Goal: Task Accomplishment & Management: Use online tool/utility

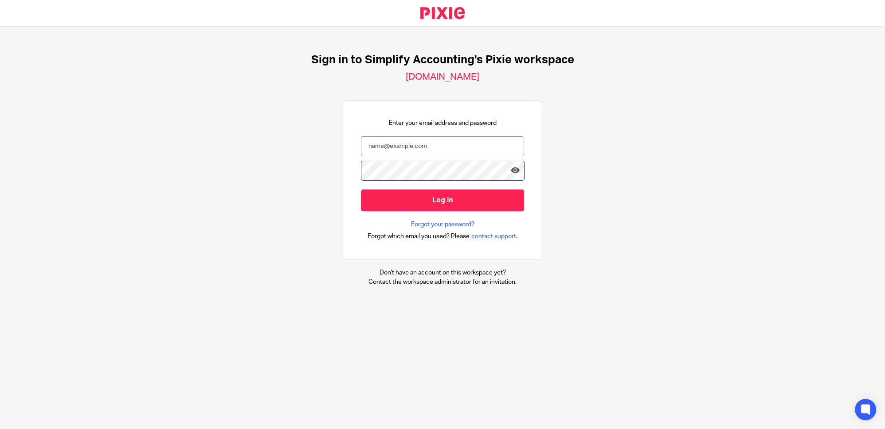
type input "[PERSON_NAME][EMAIL_ADDRESS][DOMAIN_NAME]"
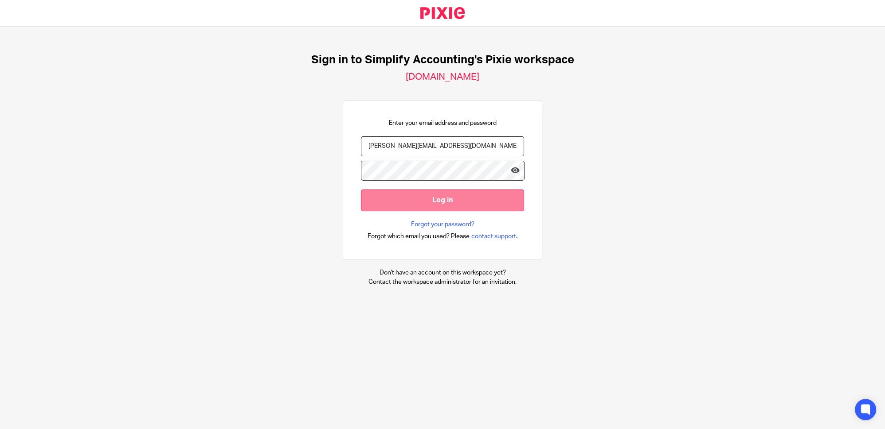
click at [471, 203] on input "Log in" at bounding box center [442, 201] width 163 height 22
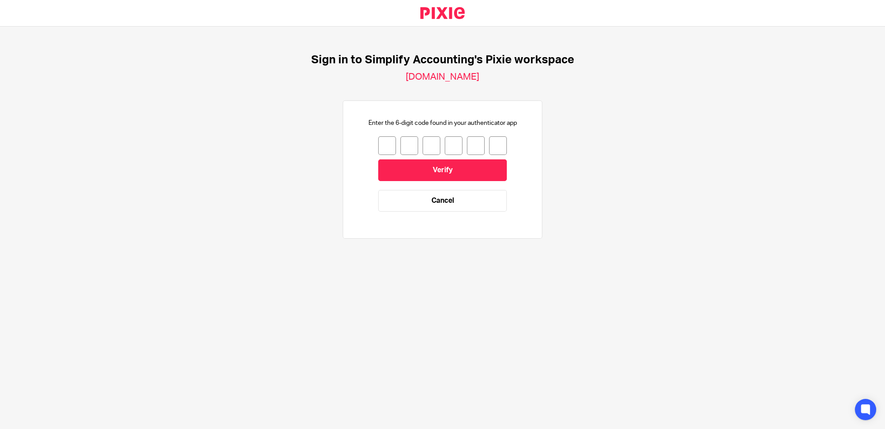
click at [378, 147] on input "number" at bounding box center [387, 146] width 18 height 19
type input "8"
type input "0"
type input "6"
type input "0"
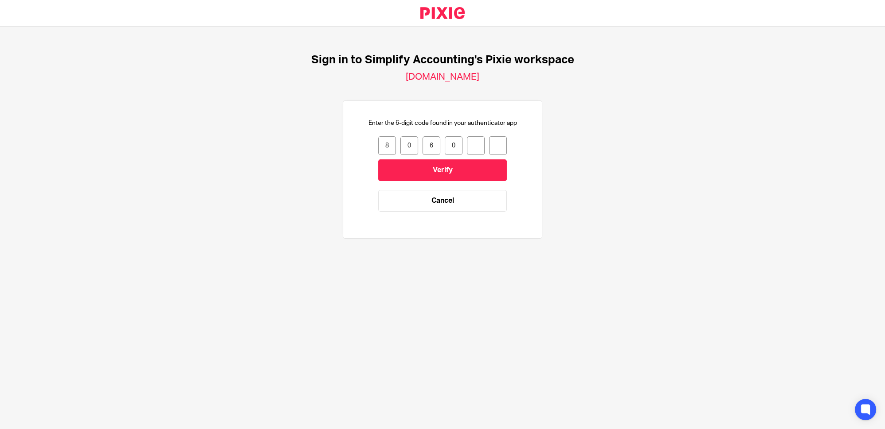
type input "3"
type input "2"
click at [437, 165] on input "Verify" at bounding box center [442, 171] width 129 height 22
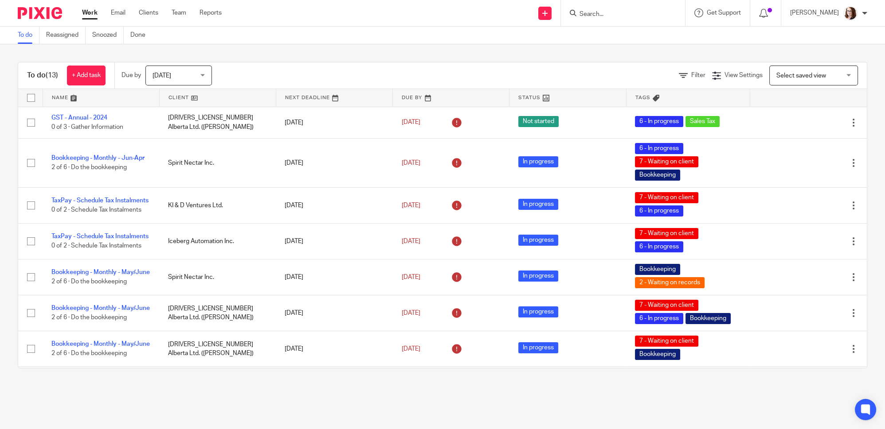
click at [191, 98] on link at bounding box center [218, 98] width 116 height 18
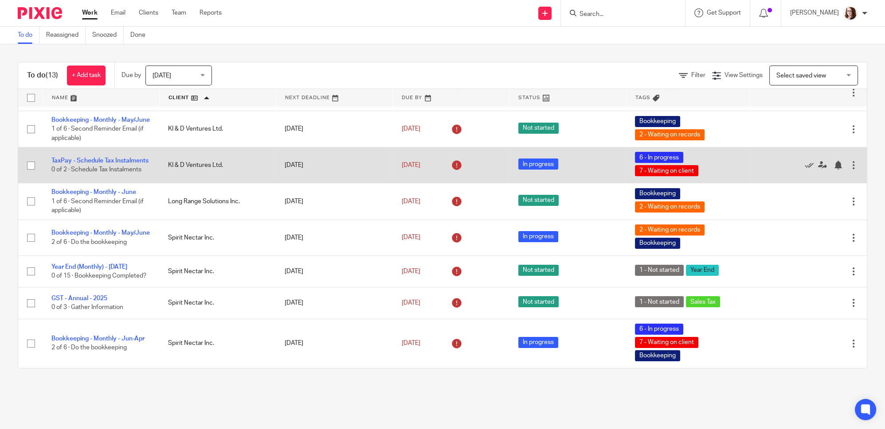
scroll to position [212, 0]
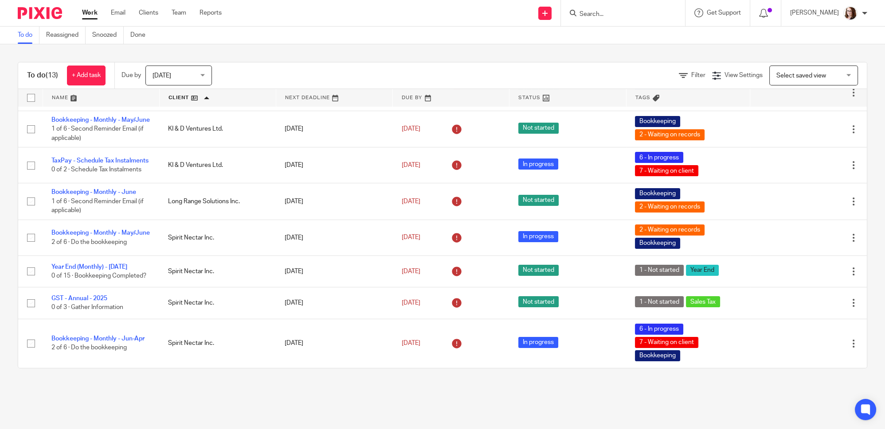
click at [192, 81] on span "Today" at bounding box center [175, 75] width 47 height 19
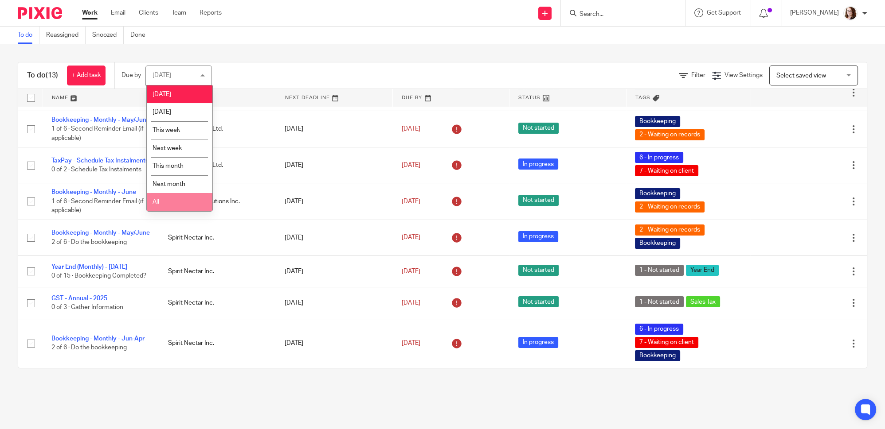
click at [179, 203] on li "All" at bounding box center [180, 202] width 66 height 18
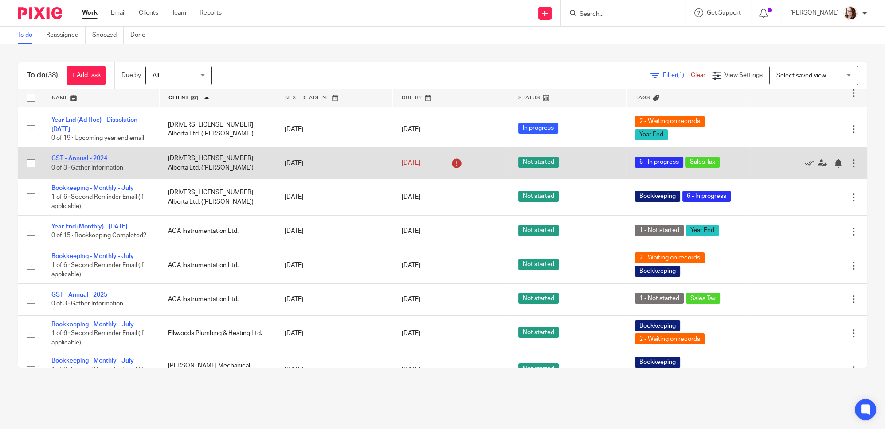
scroll to position [273, 0]
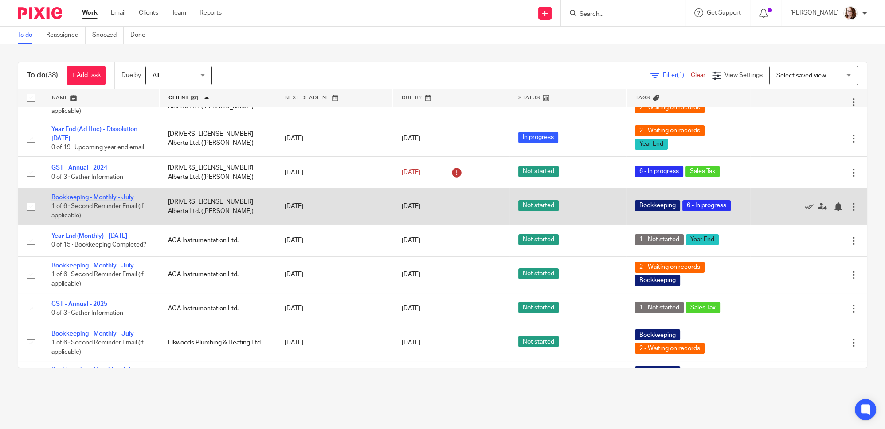
click at [103, 196] on link "Bookkeeping - Monthly - July" at bounding box center [92, 198] width 82 height 6
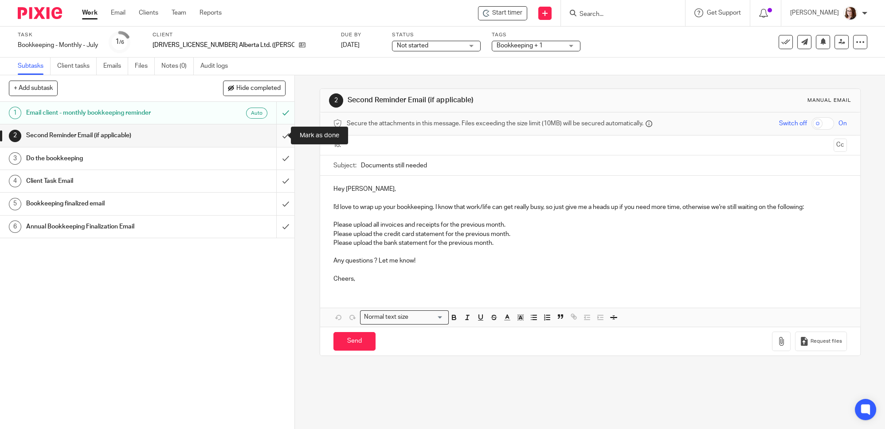
click at [275, 133] on input "submit" at bounding box center [147, 136] width 294 height 22
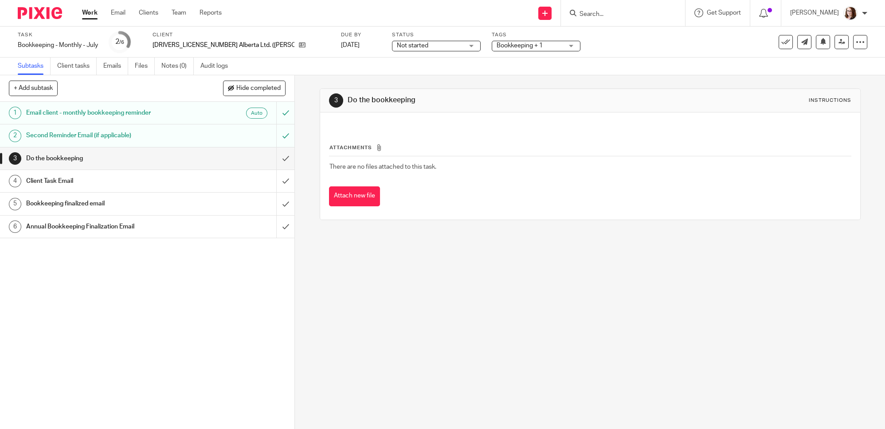
click at [279, 160] on input "submit" at bounding box center [147, 159] width 294 height 22
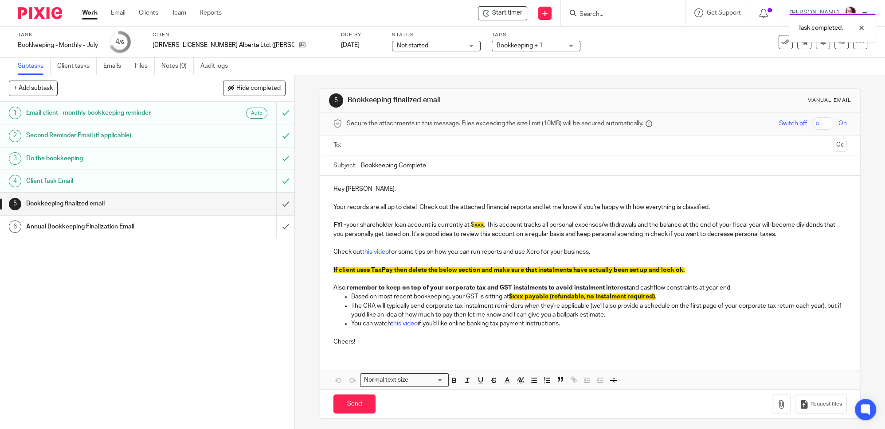
click at [361, 165] on input "Bookkeeping Complete" at bounding box center [604, 166] width 486 height 20
type input "July Bookkeeping Complete"
click at [513, 296] on span "$xxx payable (refundable, no instalment required)" at bounding box center [582, 297] width 146 height 6
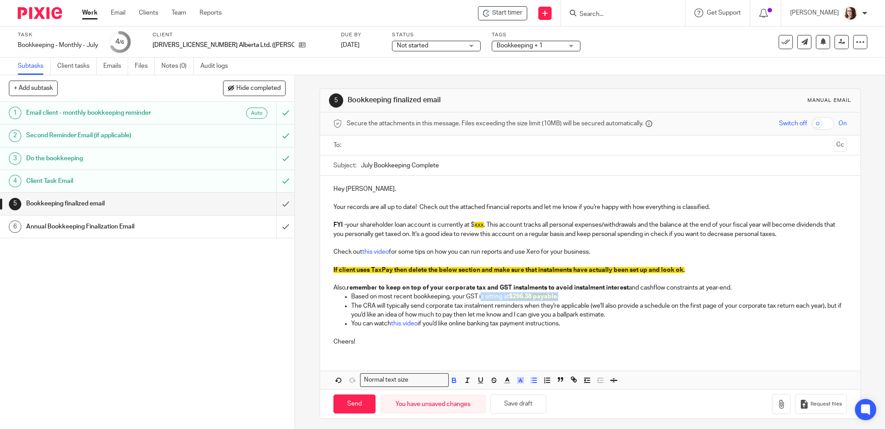
drag, startPoint x: 572, startPoint y: 294, endPoint x: 480, endPoint y: 299, distance: 92.3
click at [478, 298] on p "Based on most recent bookkeeping, your GST is sitting at $296.38 payable ." at bounding box center [598, 297] width 495 height 9
click at [523, 379] on rect "button" at bounding box center [523, 379] width 0 height 0
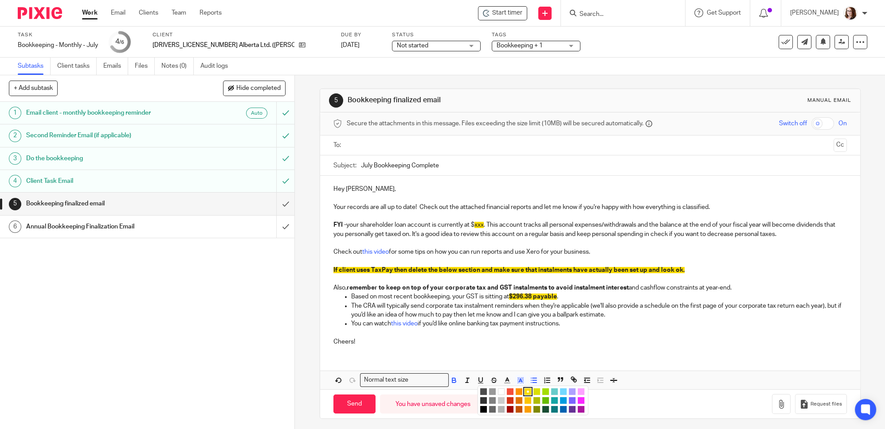
click at [498, 389] on li "color:#FFFFFF" at bounding box center [501, 392] width 7 height 7
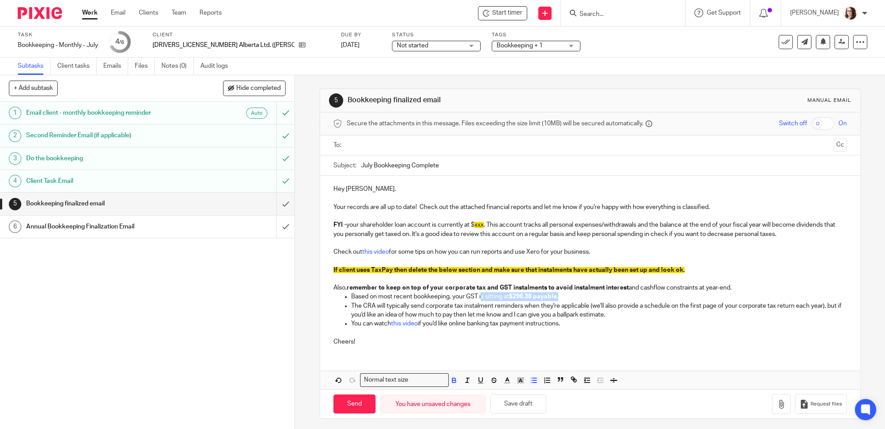
click at [626, 298] on p "Based on most recent bookkeeping, your GST is sitting at $296.38 payable ." at bounding box center [598, 297] width 495 height 9
click at [585, 303] on p "The CRA will typically send corporate tax instalment reminders when they're app…" at bounding box center [598, 311] width 495 height 18
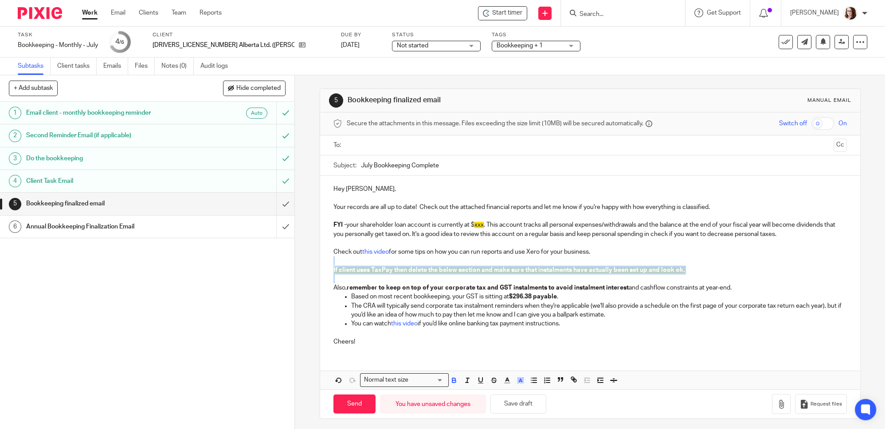
drag, startPoint x: 337, startPoint y: 280, endPoint x: 334, endPoint y: 257, distance: 22.8
click at [330, 260] on div "Hey Jeremy, Your records are all up to date! Check out the attached financial r…" at bounding box center [590, 264] width 540 height 177
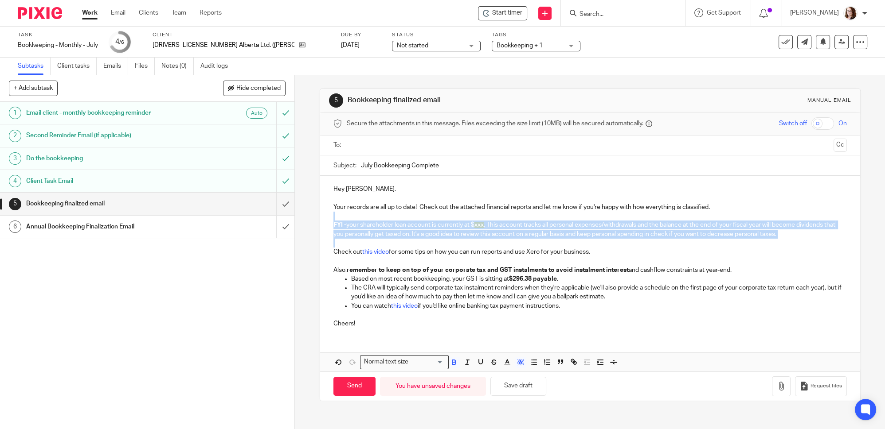
drag, startPoint x: 334, startPoint y: 244, endPoint x: 328, endPoint y: 218, distance: 26.9
click at [328, 218] on div "Hey Jeremy, Your records are all up to date! Check out the attached financial r…" at bounding box center [590, 255] width 540 height 159
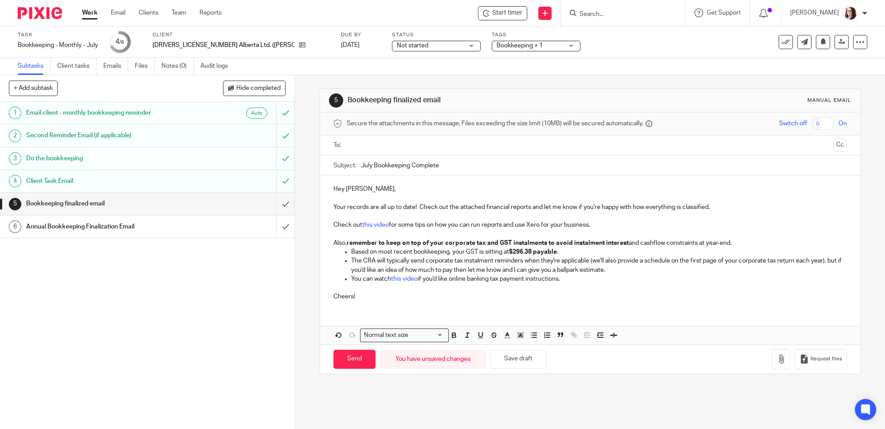
click at [636, 284] on p "Cheers!" at bounding box center [589, 293] width 513 height 18
click at [776, 357] on icon "button" at bounding box center [780, 359] width 9 height 9
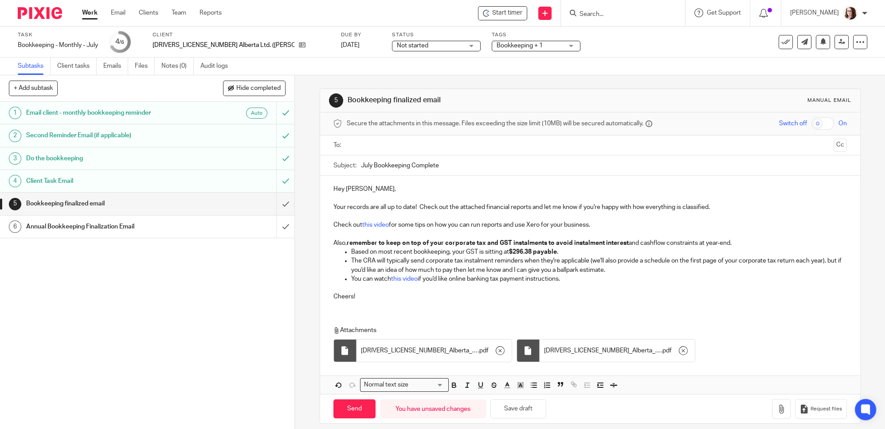
click at [386, 147] on input "text" at bounding box center [590, 145] width 480 height 10
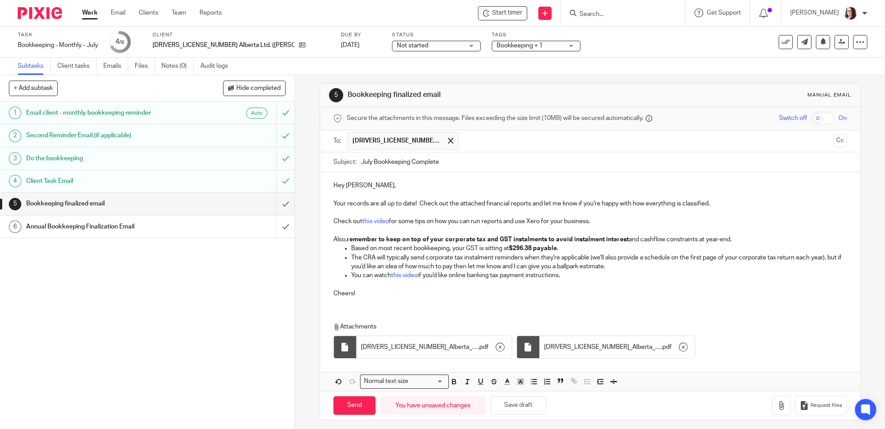
scroll to position [7, 0]
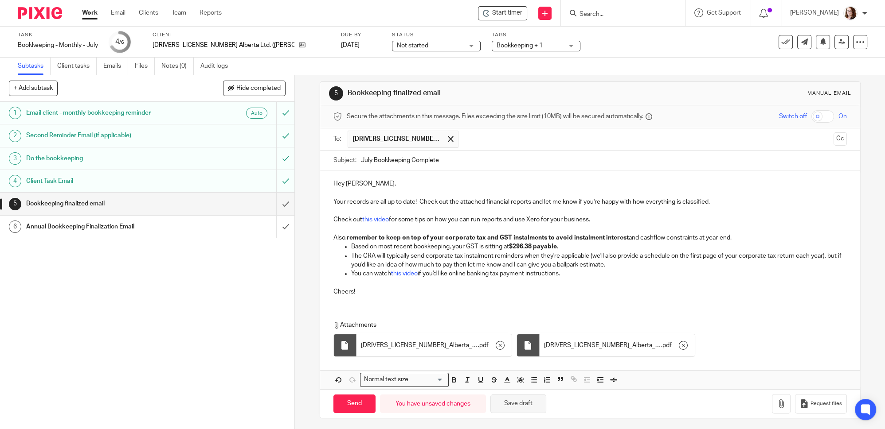
click at [509, 402] on button "Save draft" at bounding box center [518, 404] width 56 height 19
click at [355, 403] on input "Send" at bounding box center [354, 404] width 42 height 19
type input "Sent"
click at [496, 49] on span "Bookkeeping + 1" at bounding box center [529, 45] width 66 height 9
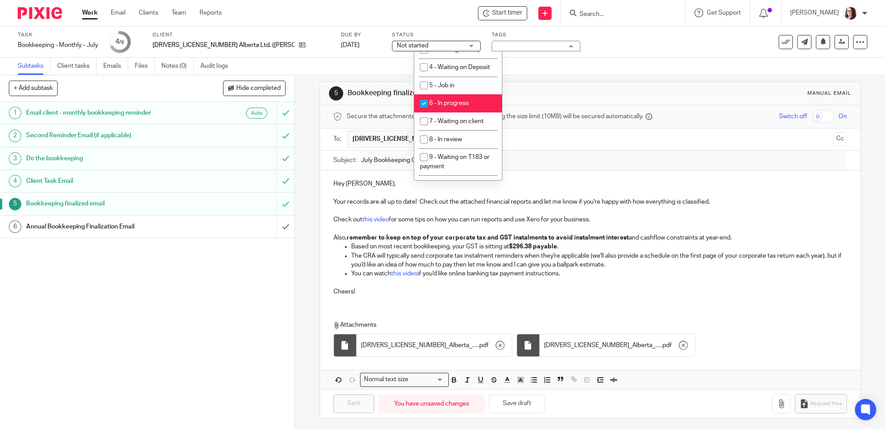
scroll to position [282, 0]
click at [435, 111] on li "6 - In progress" at bounding box center [458, 102] width 88 height 18
checkbox input "false"
click at [275, 227] on input "submit" at bounding box center [147, 227] width 294 height 22
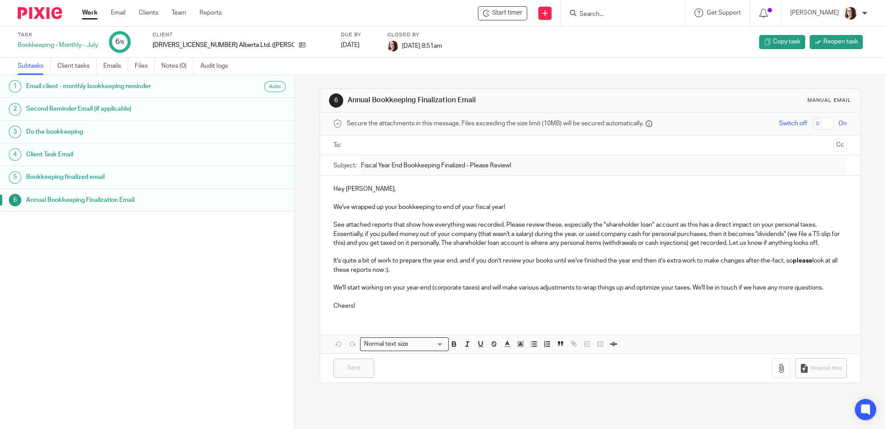
click at [88, 15] on link "Work" at bounding box center [90, 12] width 16 height 9
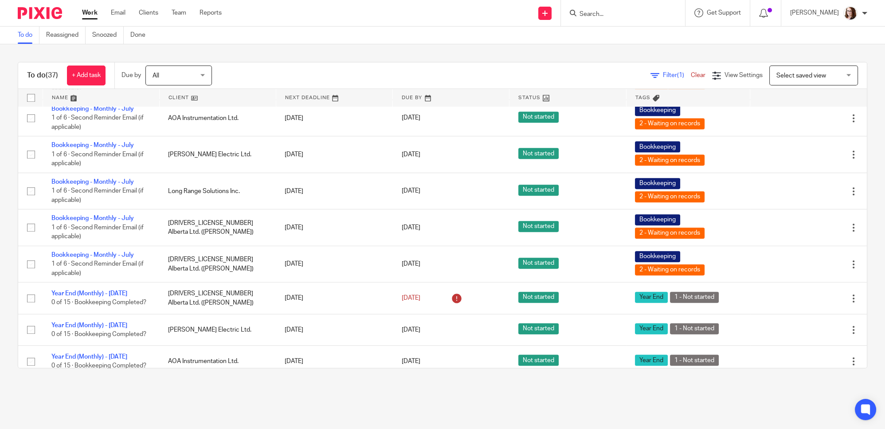
scroll to position [926, 0]
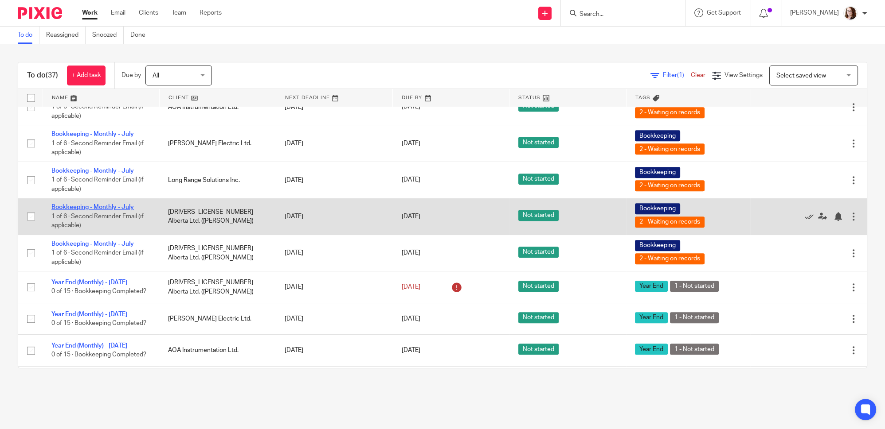
click at [100, 211] on link "Bookkeeping - Monthly - July" at bounding box center [92, 207] width 82 height 6
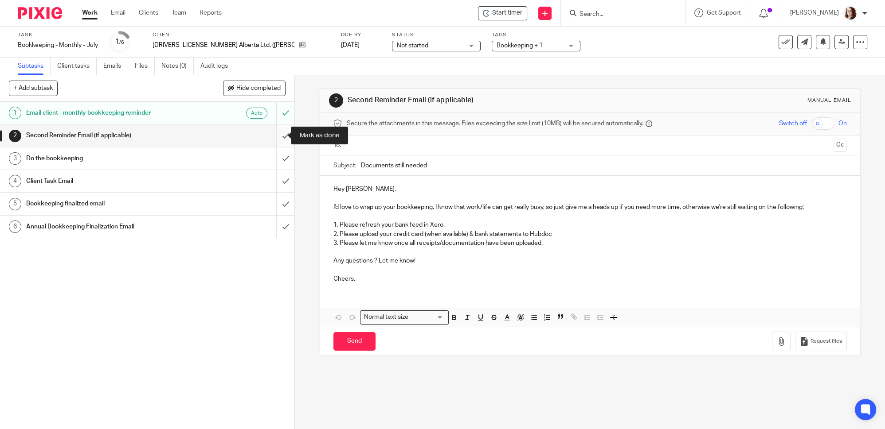
click at [277, 137] on input "submit" at bounding box center [147, 136] width 294 height 22
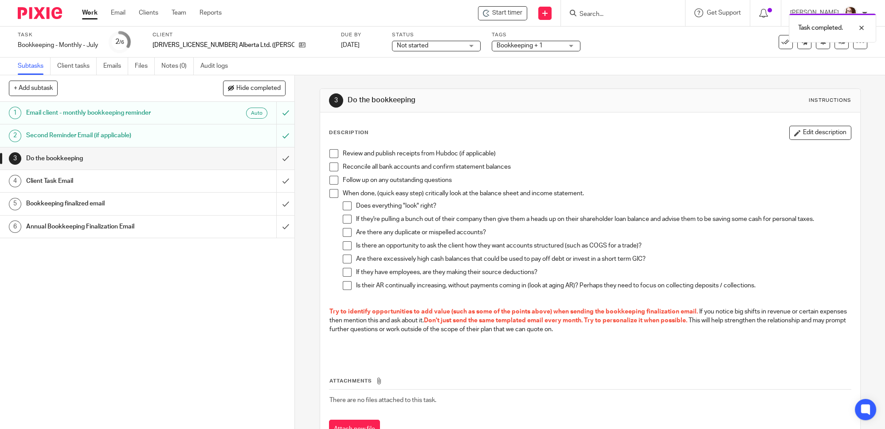
click at [277, 161] on input "submit" at bounding box center [147, 159] width 294 height 22
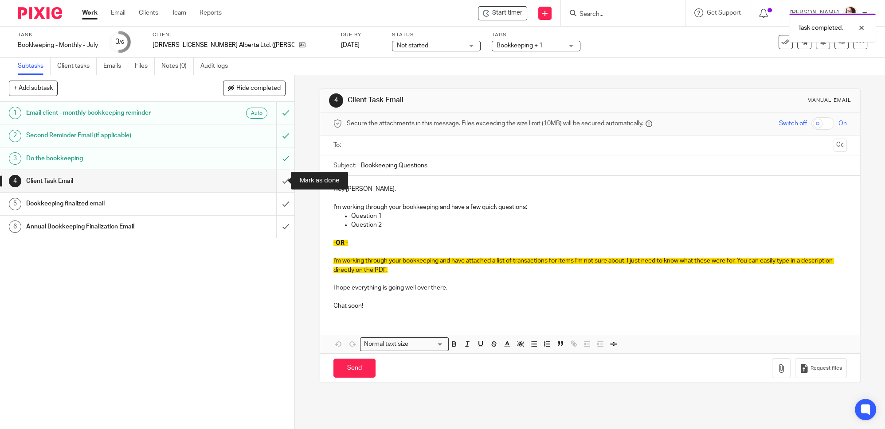
click at [277, 180] on input "submit" at bounding box center [147, 181] width 294 height 22
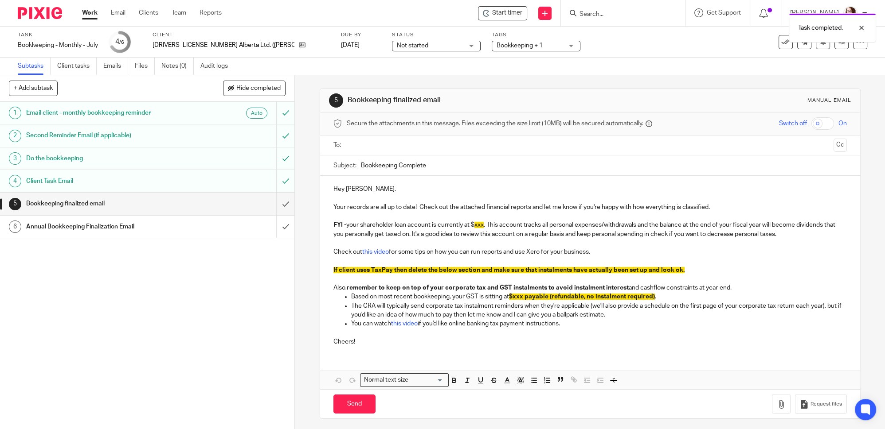
drag, startPoint x: 357, startPoint y: 164, endPoint x: 362, endPoint y: 167, distance: 5.6
click at [359, 166] on div "Subject: Bookkeeping Complete" at bounding box center [589, 166] width 513 height 20
click at [361, 165] on input "Bookkeeping Complete" at bounding box center [604, 166] width 486 height 20
type input "July Bookkeeping Complete"
click at [475, 226] on span "xxx" at bounding box center [478, 225] width 9 height 6
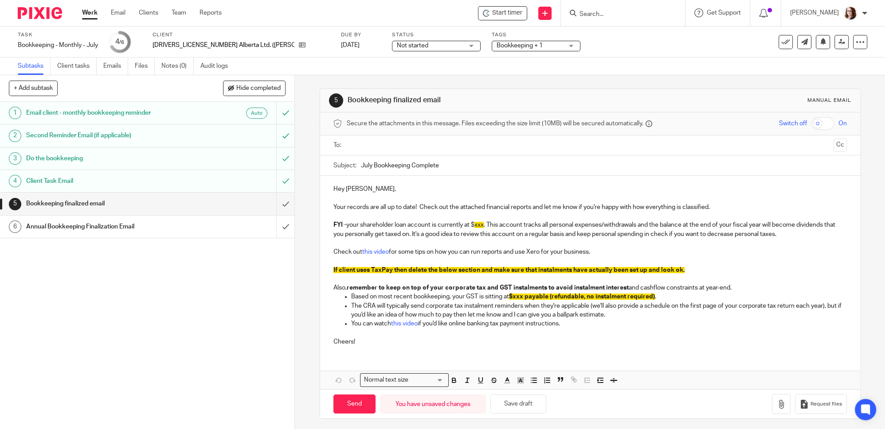
click at [471, 225] on p "FYI - your shareholder loan account is currently at $ xxx . This account tracks…" at bounding box center [589, 230] width 513 height 18
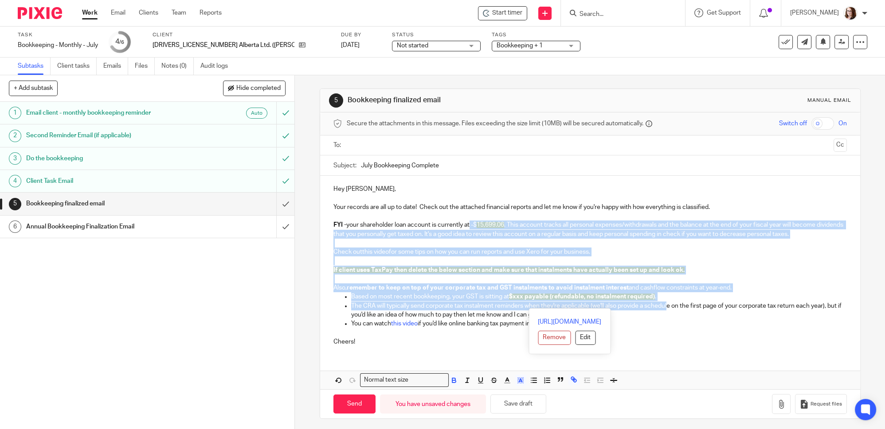
drag, startPoint x: 468, startPoint y: 223, endPoint x: 667, endPoint y: 303, distance: 214.6
click at [667, 303] on div "Hey Tawnya, Your records are all up to date! Check out the attached financial r…" at bounding box center [590, 264] width 540 height 177
click at [519, 381] on icon "button" at bounding box center [520, 381] width 8 height 8
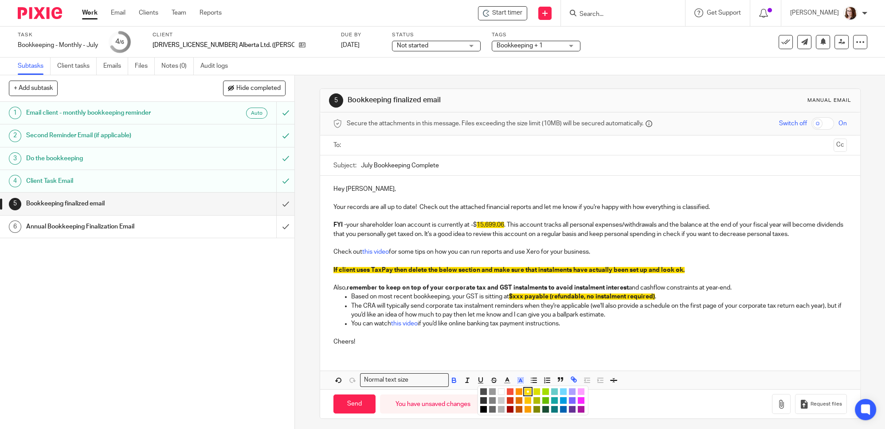
click at [498, 389] on li "color:#FFFFFF" at bounding box center [501, 392] width 7 height 7
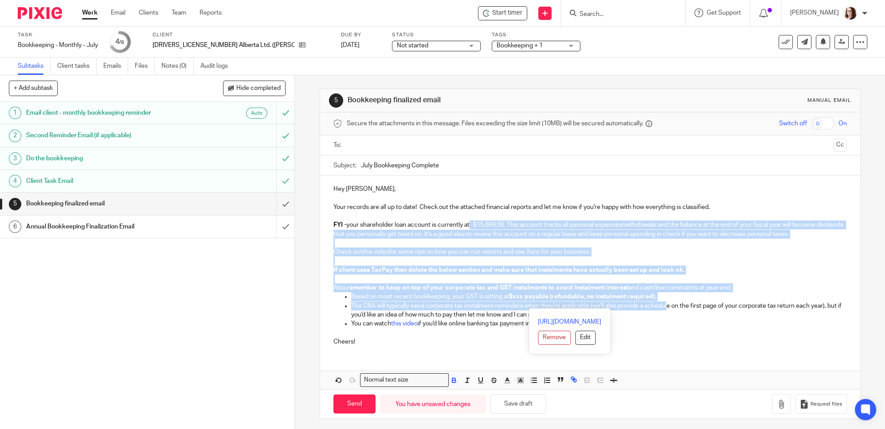
click at [531, 250] on p "Check out this video for some tips on how you can run reports and use Xero for …" at bounding box center [589, 252] width 513 height 9
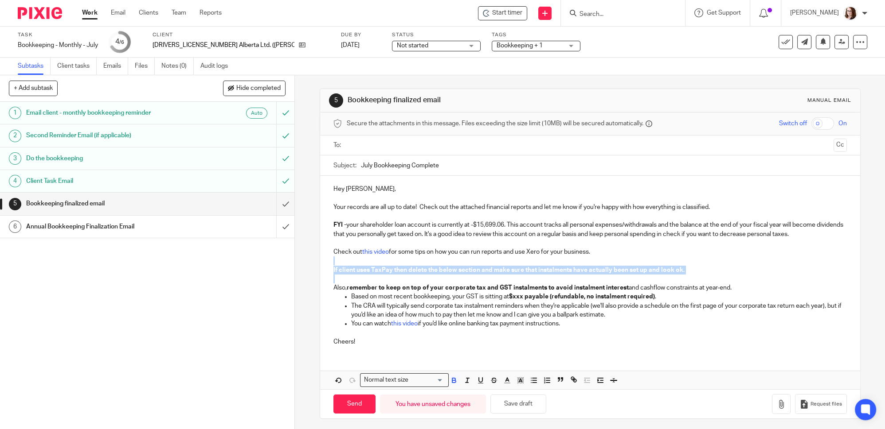
drag, startPoint x: 330, startPoint y: 260, endPoint x: 329, endPoint y: 280, distance: 19.5
click at [329, 280] on div "Hey Tawnya, Your records are all up to date! Check out the attached financial r…" at bounding box center [590, 264] width 540 height 177
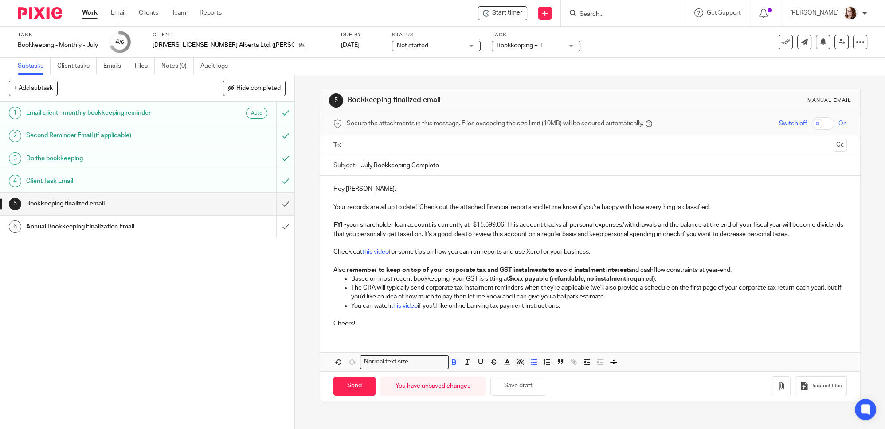
click at [512, 279] on strong "$xxx payable (refundable, no instalment required)" at bounding box center [582, 279] width 146 height 6
click at [570, 275] on p "Based on most recent bookkeeping, your GST is sitting at $2,098.99 payable ." at bounding box center [598, 279] width 495 height 9
click at [220, 307] on div "1 Email client - monthly bookkeeping reminder Auto 2 Second Reminder Email (if …" at bounding box center [147, 266] width 294 height 328
click at [776, 386] on icon "button" at bounding box center [780, 386] width 9 height 9
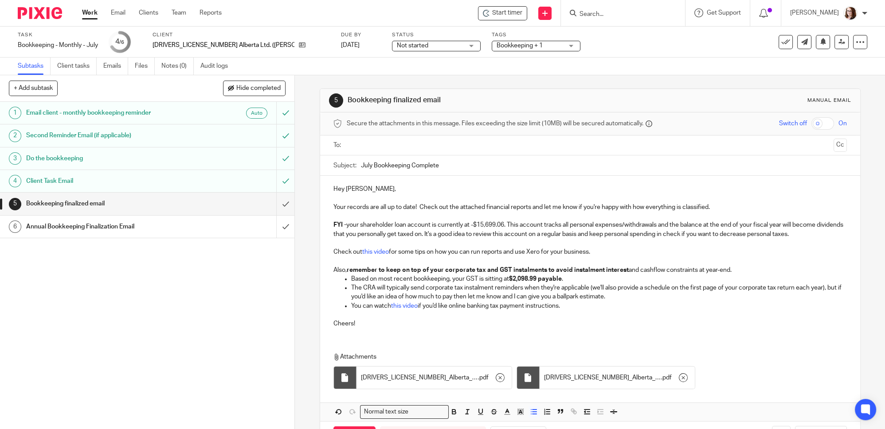
click at [368, 143] on input "text" at bounding box center [590, 145] width 480 height 10
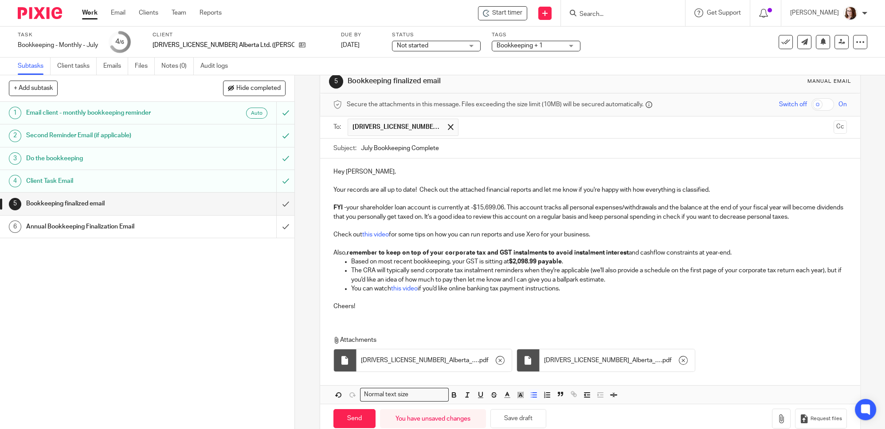
scroll to position [34, 0]
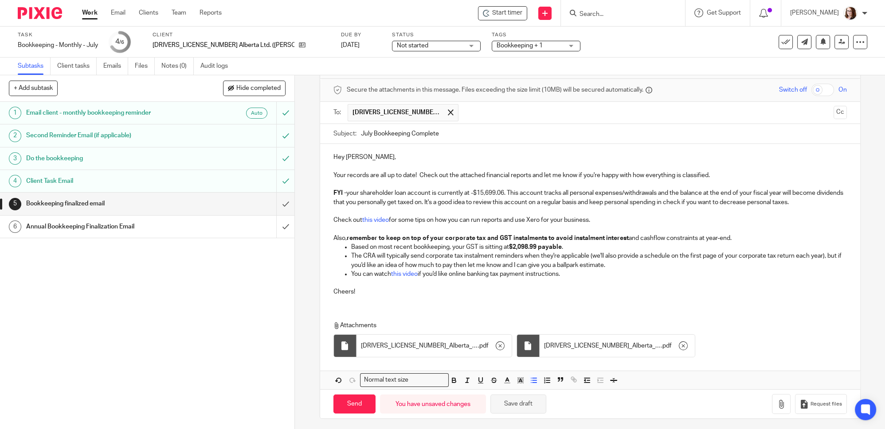
click at [525, 408] on button "Save draft" at bounding box center [518, 404] width 56 height 19
click at [351, 404] on input "Send" at bounding box center [354, 404] width 42 height 19
type input "Sent"
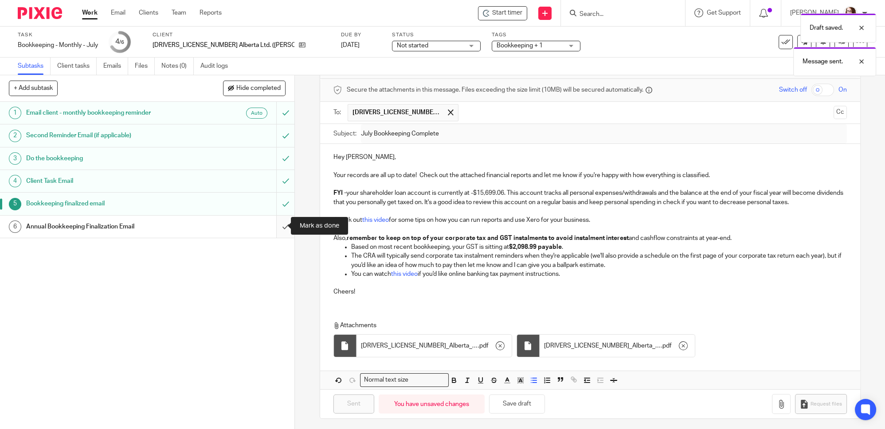
click at [276, 227] on input "submit" at bounding box center [147, 227] width 294 height 22
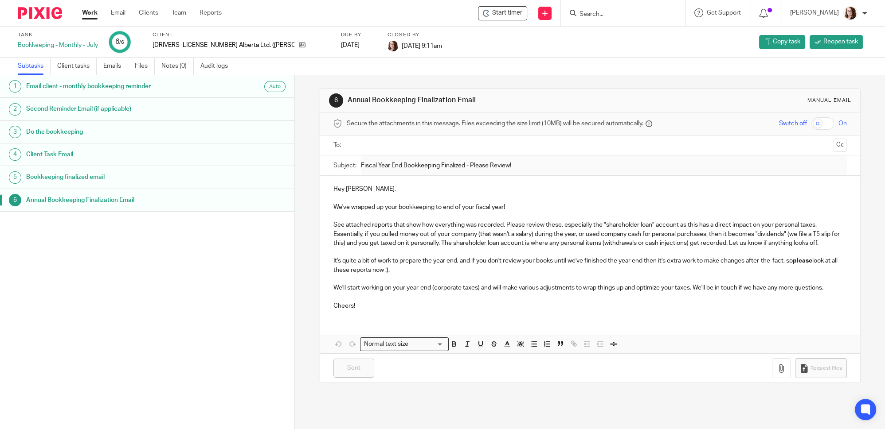
click at [86, 11] on link "Work" at bounding box center [90, 12] width 16 height 9
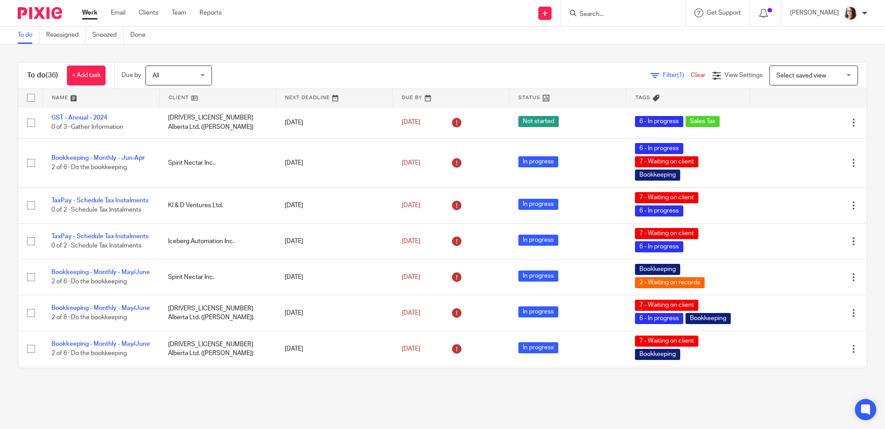
click at [195, 96] on link at bounding box center [218, 98] width 116 height 18
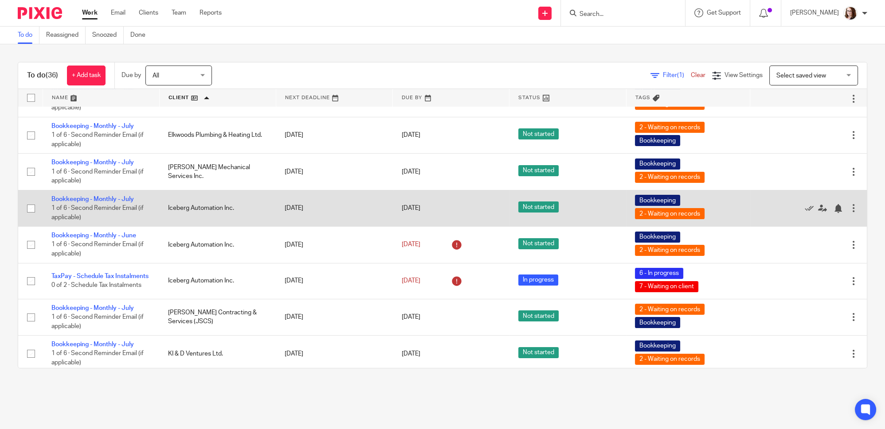
scroll to position [403, 0]
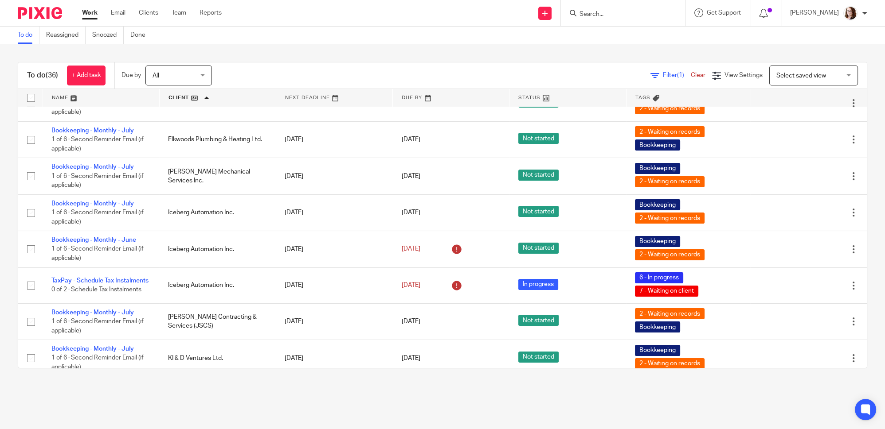
click at [291, 382] on div "To do (36) + Add task Due by All All [DATE] [DATE] This week Next week This mon…" at bounding box center [442, 215] width 885 height 342
